Goal: Complete application form

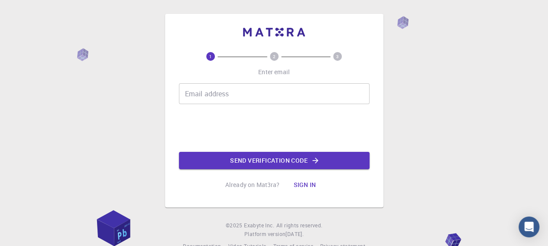
click at [211, 93] on input "Email address" at bounding box center [274, 93] width 191 height 21
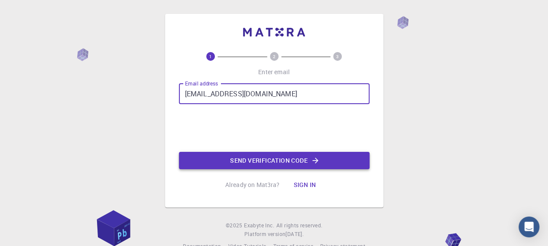
type input "andrej.taciak2@gmail.com"
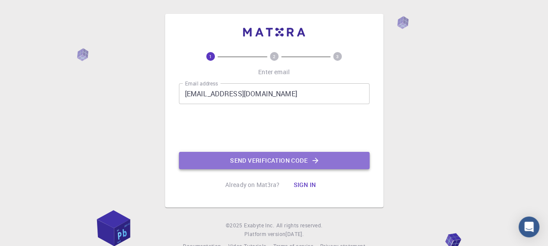
click at [271, 160] on button "Send verification code" at bounding box center [274, 160] width 191 height 17
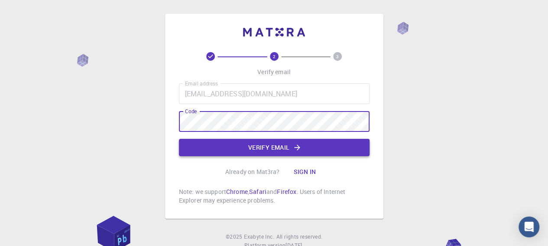
click at [229, 149] on button "Verify email" at bounding box center [274, 147] width 191 height 17
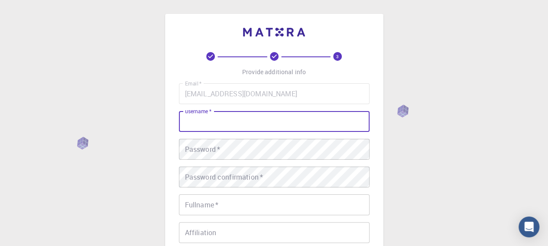
click at [243, 126] on input "username   *" at bounding box center [274, 121] width 191 height 21
type input "Andrej117"
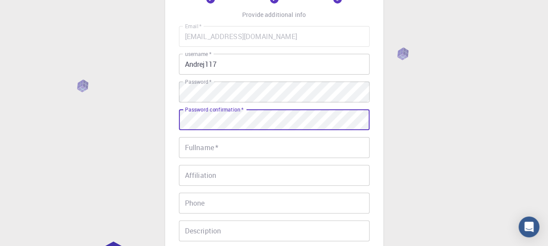
scroll to position [58, 0]
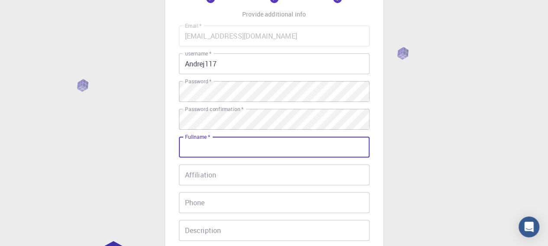
click at [222, 148] on input "Fullname   *" at bounding box center [274, 146] width 191 height 21
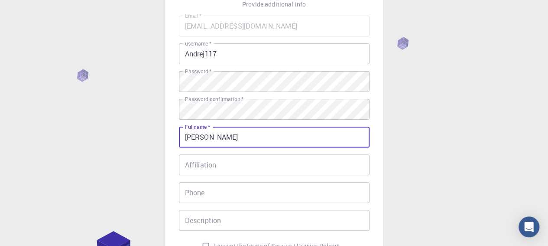
scroll to position [72, 0]
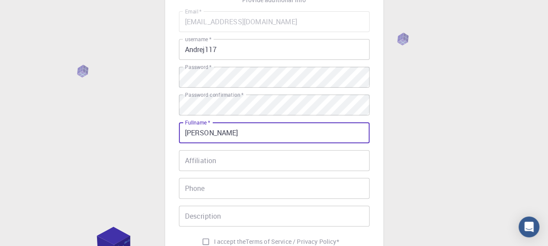
type input "Andrej"
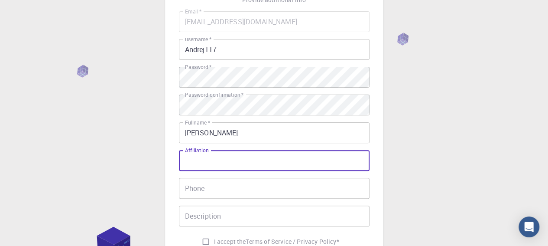
click at [218, 158] on input "Affiliation" at bounding box center [274, 160] width 191 height 21
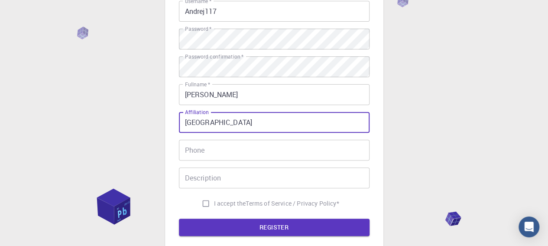
scroll to position [115, 0]
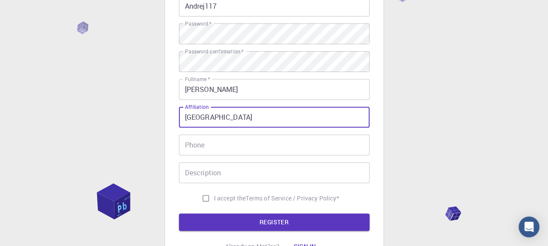
type input "Vilnius University"
click at [201, 197] on input "I accept the Terms of Service / Privacy Policy *" at bounding box center [206, 198] width 16 height 16
checkbox input "true"
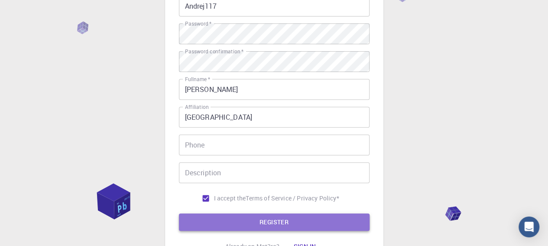
click at [289, 214] on button "REGISTER" at bounding box center [274, 221] width 191 height 17
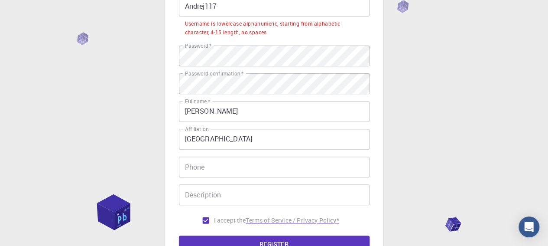
scroll to position [144, 0]
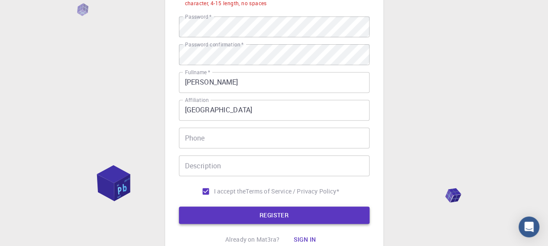
click at [282, 216] on button "REGISTER" at bounding box center [274, 214] width 191 height 17
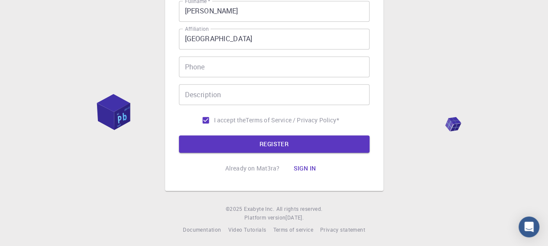
scroll to position [217, 0]
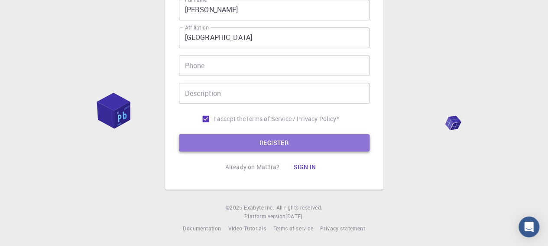
click at [286, 143] on button "REGISTER" at bounding box center [274, 142] width 191 height 17
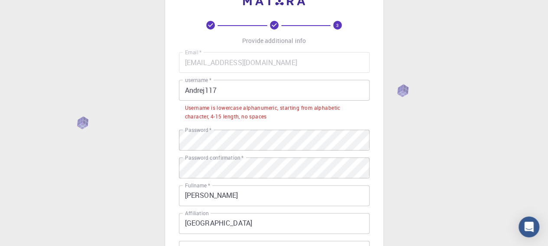
scroll to position [16, 0]
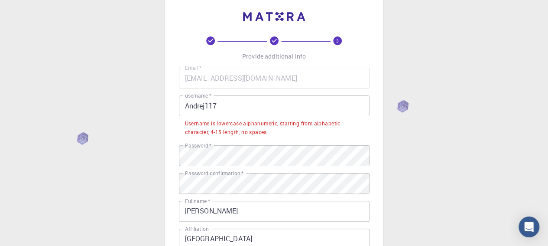
click at [187, 110] on input "Andrej117" at bounding box center [274, 105] width 191 height 21
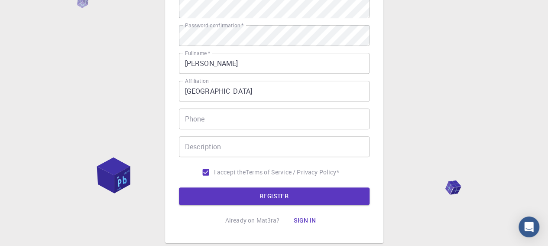
scroll to position [146, 0]
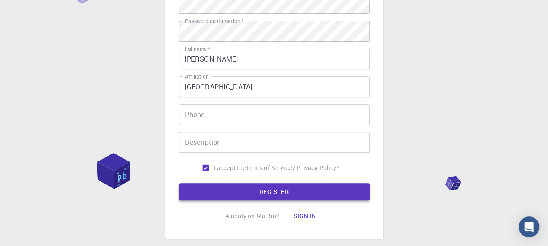
type input "andrej117"
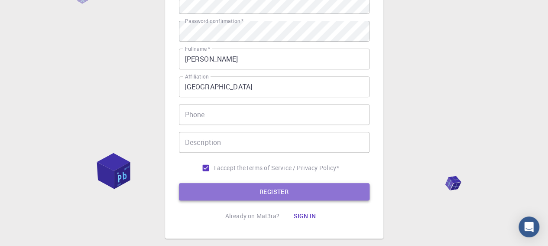
click at [297, 189] on button "REGISTER" at bounding box center [274, 191] width 191 height 17
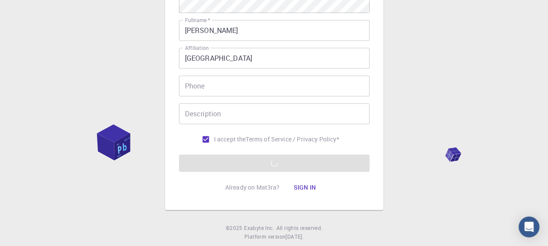
scroll to position [175, 0]
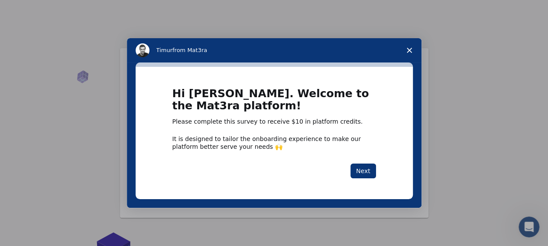
scroll to position [14, 0]
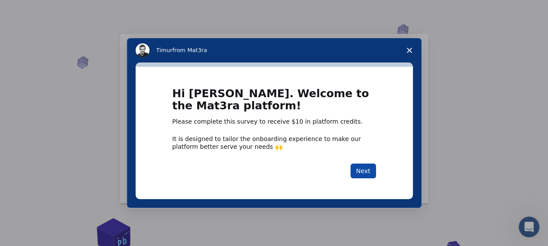
click at [356, 173] on button "Next" at bounding box center [363, 170] width 26 height 15
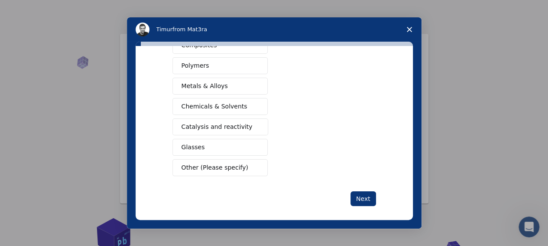
scroll to position [169, 0]
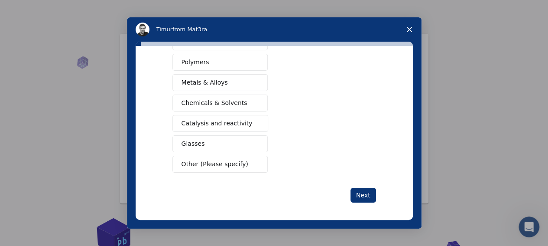
click at [190, 140] on span "Glasses" at bounding box center [192, 143] width 23 height 9
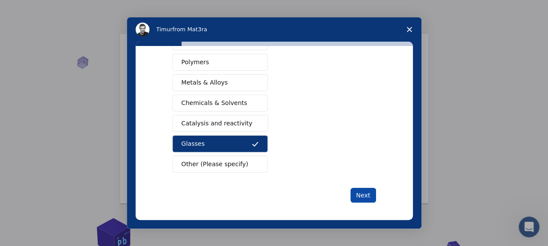
click at [360, 190] on button "Next" at bounding box center [363, 195] width 26 height 15
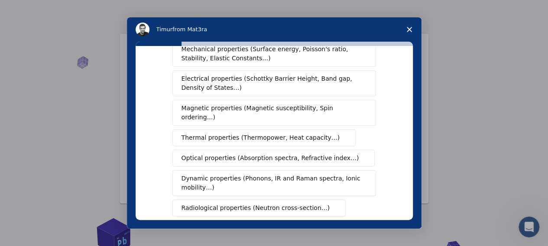
scroll to position [43, 0]
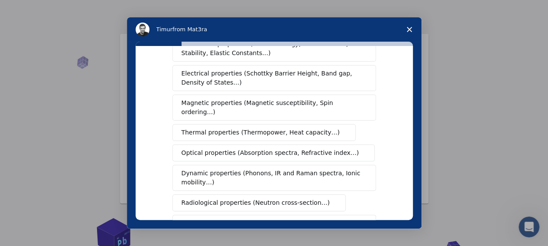
click at [235, 148] on span "Optical properties (Absorption spectra, Refractive index…)" at bounding box center [270, 152] width 178 height 9
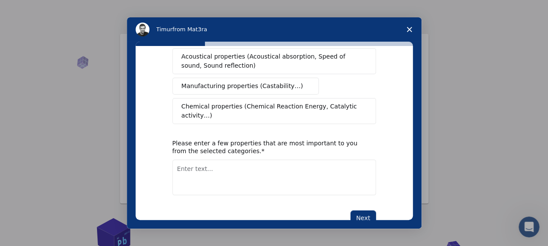
scroll to position [214, 0]
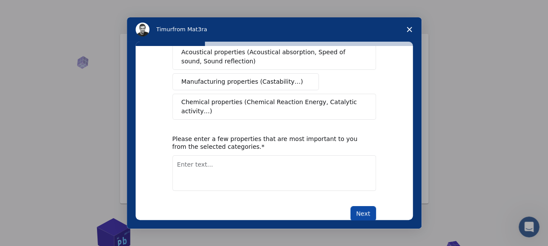
click at [360, 206] on button "Next" at bounding box center [363, 213] width 26 height 15
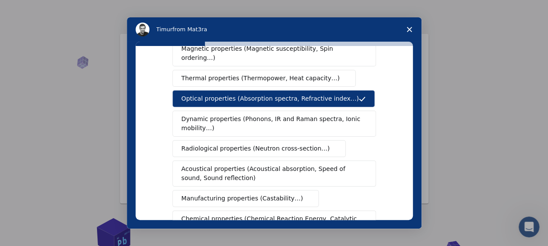
scroll to position [80, 0]
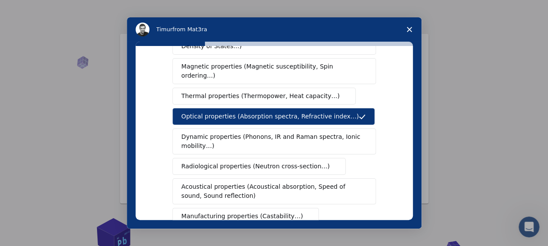
click at [332, 108] on button "Optical properties (Absorption spectra, Refractive index…)" at bounding box center [273, 116] width 203 height 17
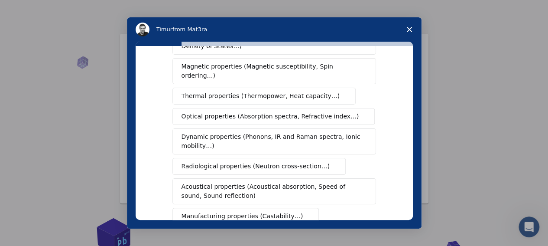
click at [238, 112] on span "Optical properties (Absorption spectra, Refractive index…)" at bounding box center [270, 116] width 178 height 9
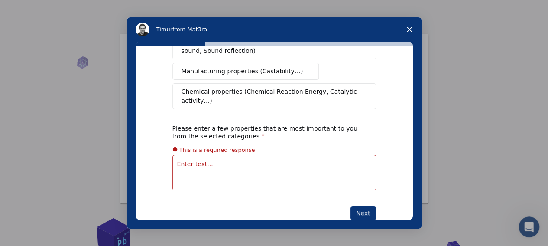
scroll to position [214, 0]
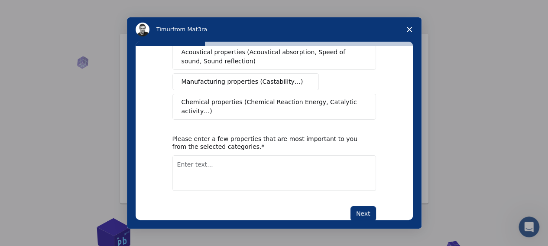
click at [219, 155] on textarea "Enter text..." at bounding box center [274, 173] width 204 height 36
type textarea "Clarity"
click at [364, 206] on button "Next" at bounding box center [363, 213] width 26 height 15
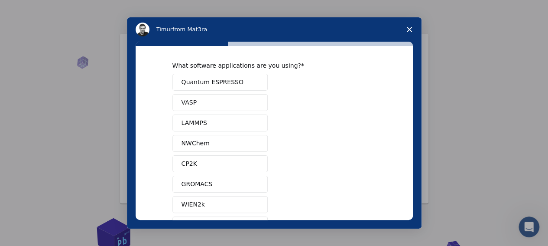
scroll to position [0, 0]
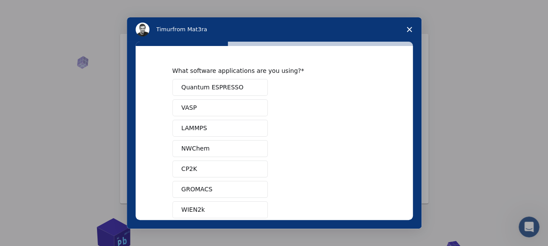
click at [181, 106] on span "VASP" at bounding box center [189, 107] width 16 height 9
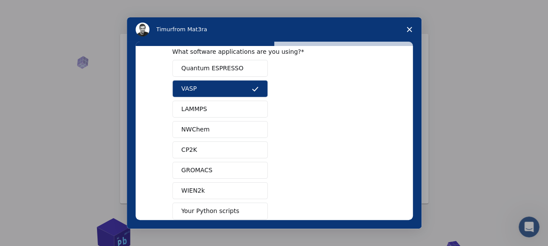
scroll to position [107, 0]
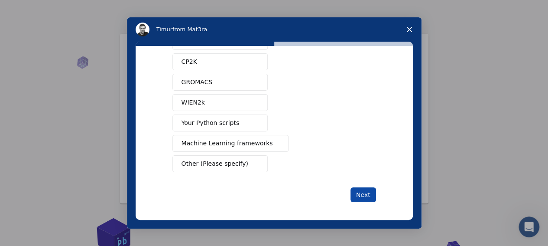
click at [366, 191] on button "Next" at bounding box center [363, 194] width 26 height 15
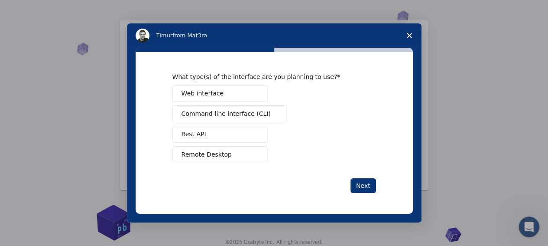
scroll to position [29, 0]
click at [215, 93] on span "Web interface" at bounding box center [202, 93] width 42 height 9
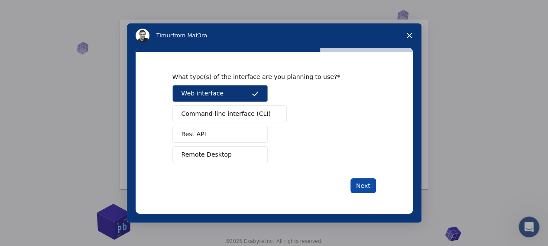
click at [359, 180] on button "Next" at bounding box center [363, 185] width 26 height 15
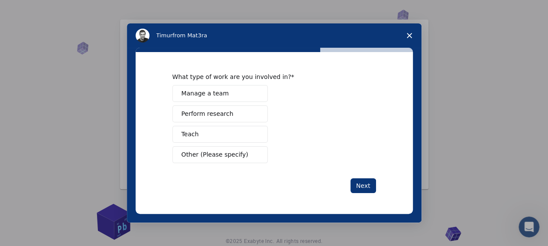
click at [187, 133] on span "Teach" at bounding box center [189, 134] width 17 height 9
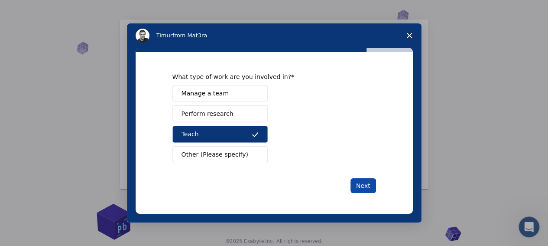
click at [359, 183] on button "Next" at bounding box center [363, 185] width 26 height 15
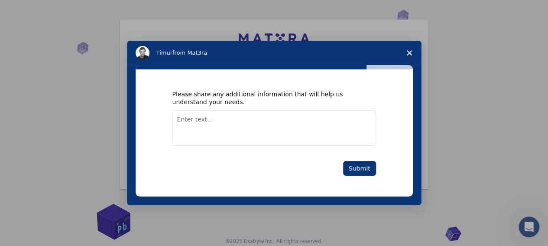
click at [188, 123] on textarea "Enter text..." at bounding box center [274, 128] width 204 height 36
click at [194, 119] on textarea "I need pdf rider" at bounding box center [274, 128] width 204 height 36
click at [180, 122] on textarea "I need the pdf rider" at bounding box center [274, 128] width 204 height 36
type textarea "I just need the pdf rider"
click at [365, 168] on button "Submit" at bounding box center [359, 168] width 33 height 15
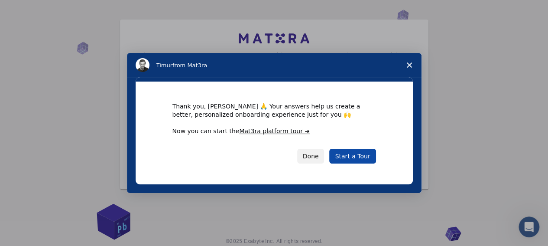
click at [363, 157] on link "Start a Tour" at bounding box center [352, 156] width 46 height 15
